Goal: Communication & Community: Connect with others

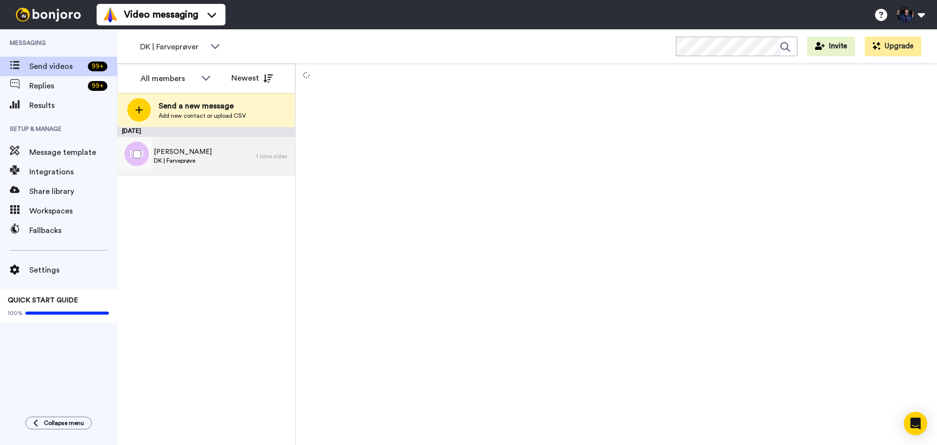
click at [233, 154] on div "[PERSON_NAME] DK | Farveprøve" at bounding box center [186, 156] width 139 height 39
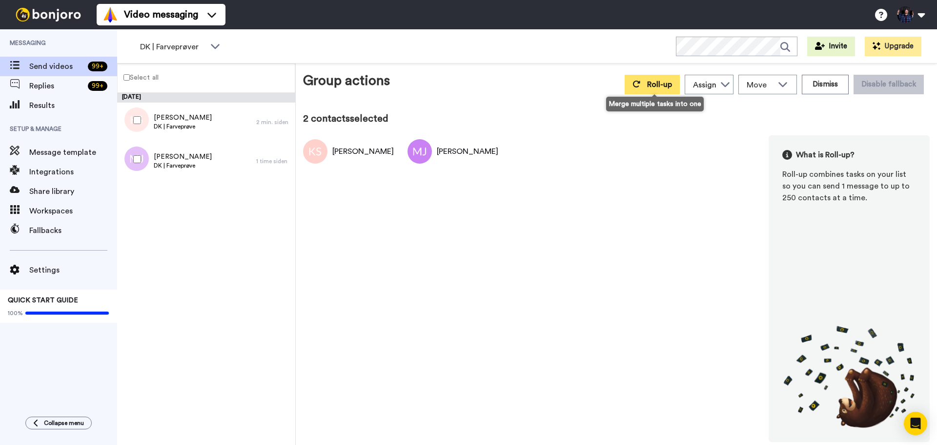
click at [667, 86] on span "Roll-up" at bounding box center [659, 85] width 25 height 8
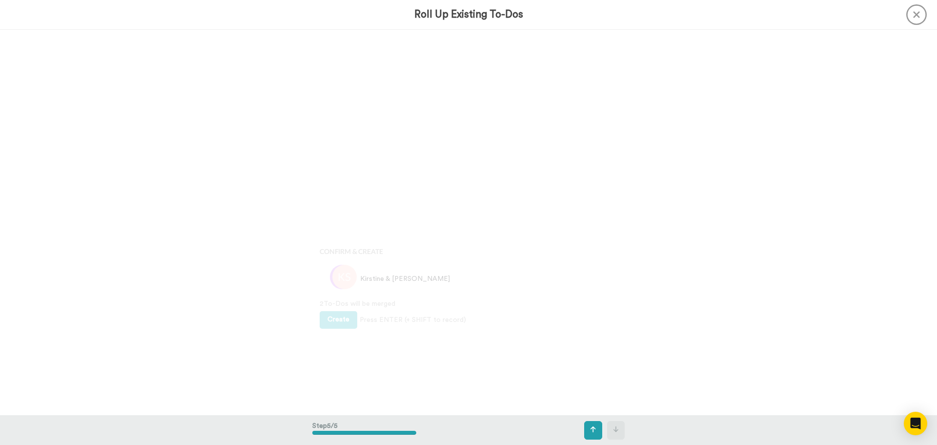
scroll to position [1541, 0]
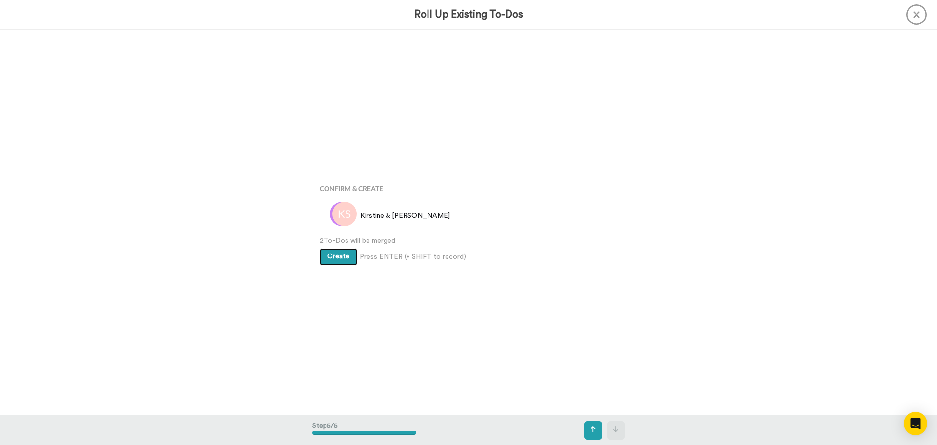
click at [329, 262] on button "Create" at bounding box center [339, 257] width 38 height 18
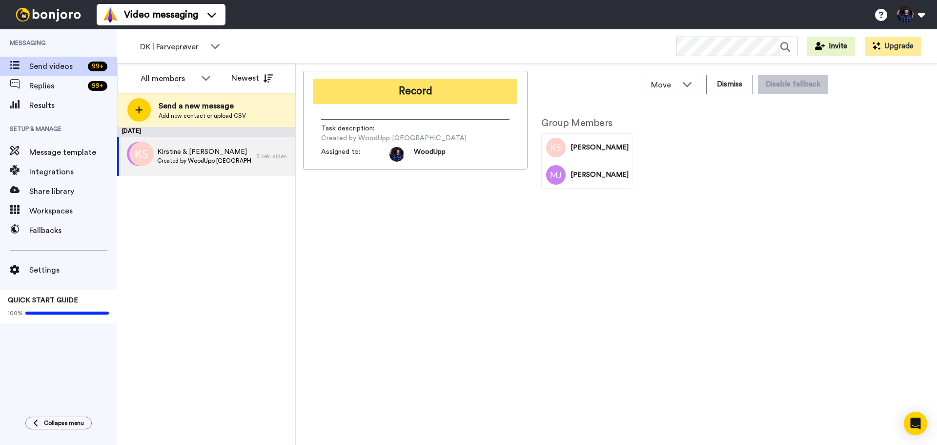
click at [471, 94] on button "Record" at bounding box center [415, 91] width 204 height 25
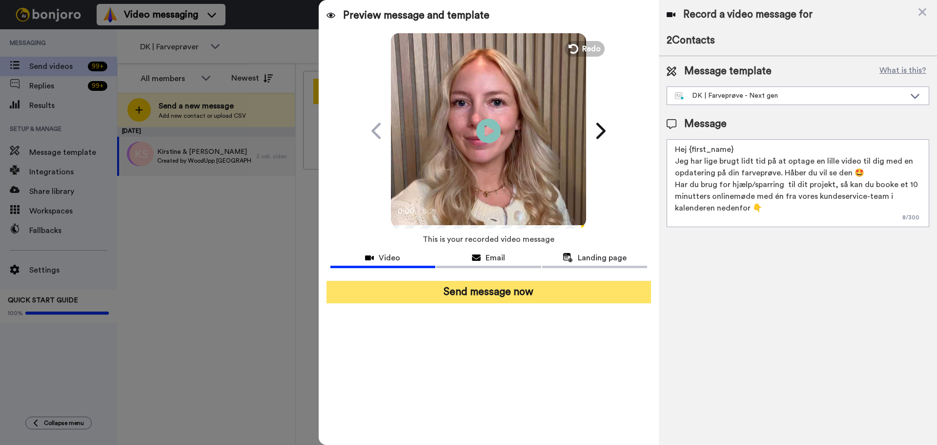
click at [578, 294] on button "Send message now" at bounding box center [488, 292] width 325 height 22
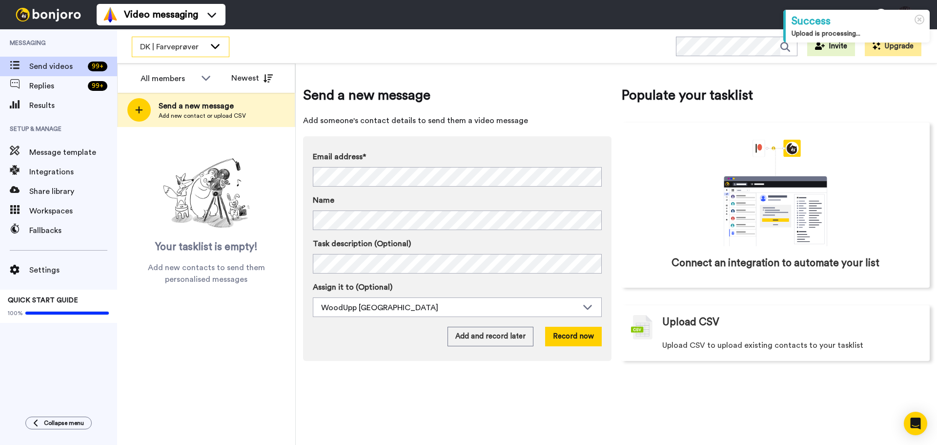
click at [177, 49] on span "DK | Farveprøver" at bounding box center [172, 47] width 65 height 12
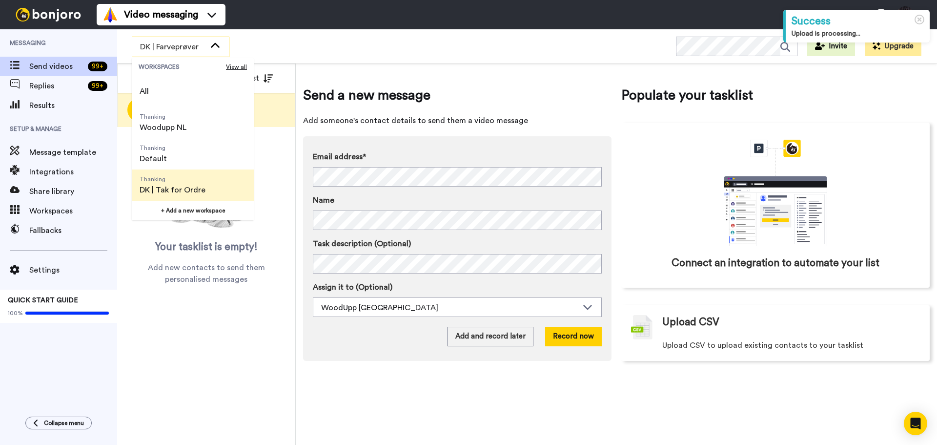
click at [205, 189] on span "Thanking DK | Tak for Ordre" at bounding box center [172, 184] width 81 height 31
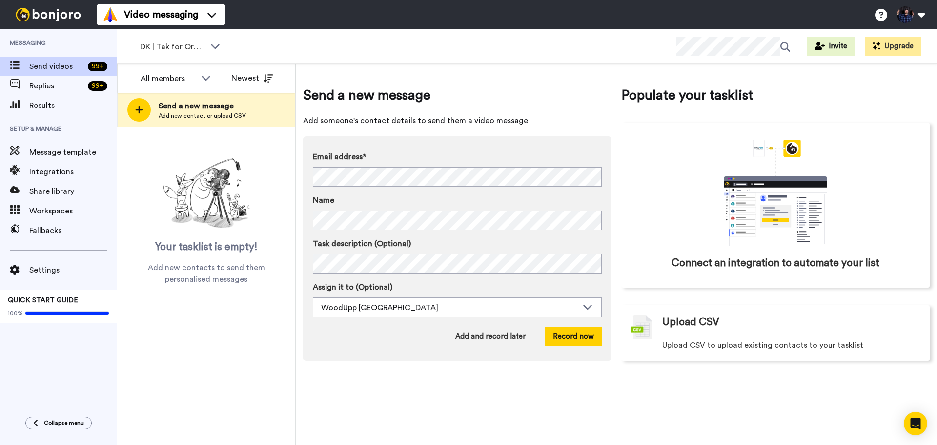
click at [707, 412] on div "Send a new message Add someone's contact details to send them a video message E…" at bounding box center [616, 253] width 641 height 381
